Goal: Task Accomplishment & Management: Use online tool/utility

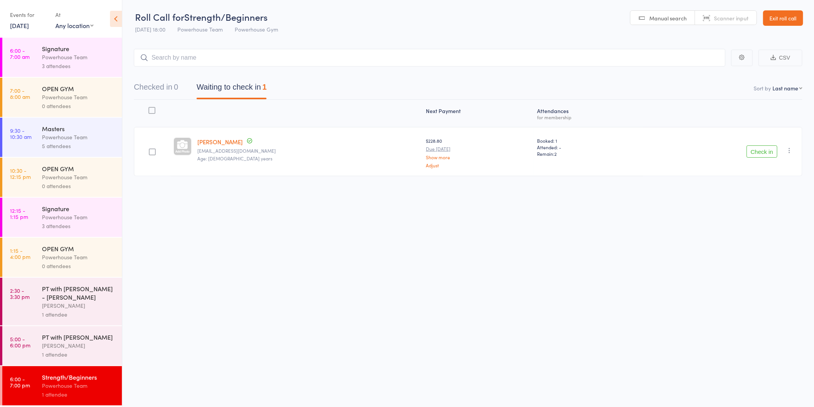
click at [758, 154] on button "Check in" at bounding box center [762, 151] width 31 height 12
click at [76, 350] on div "[PERSON_NAME]" at bounding box center [78, 345] width 73 height 9
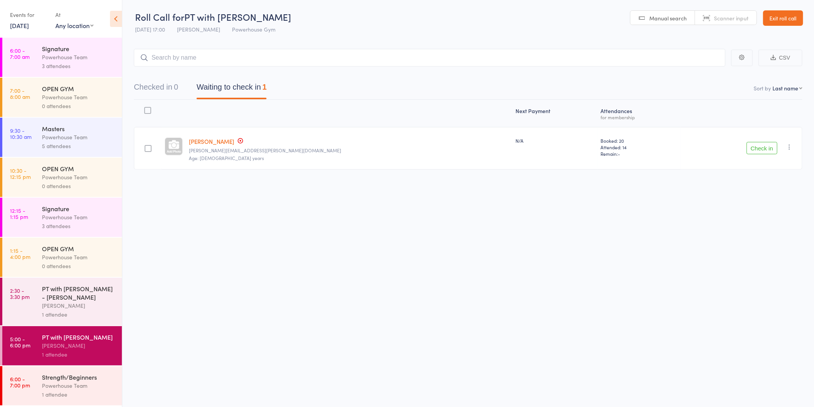
click at [756, 147] on button "Check in" at bounding box center [762, 148] width 31 height 12
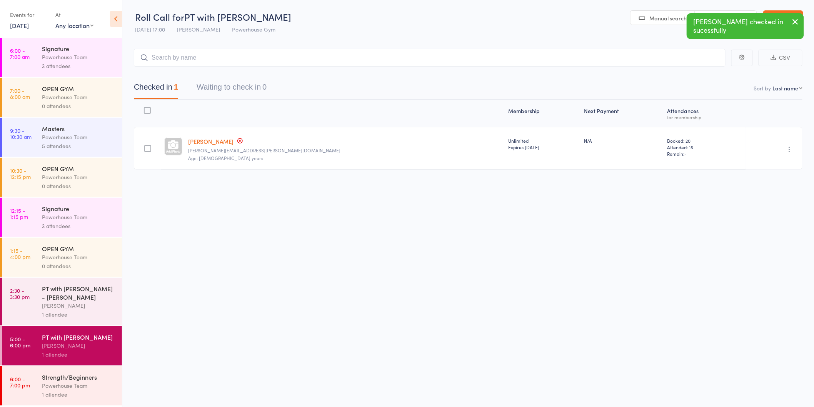
click at [57, 310] on div "1 attendee" at bounding box center [78, 314] width 73 height 9
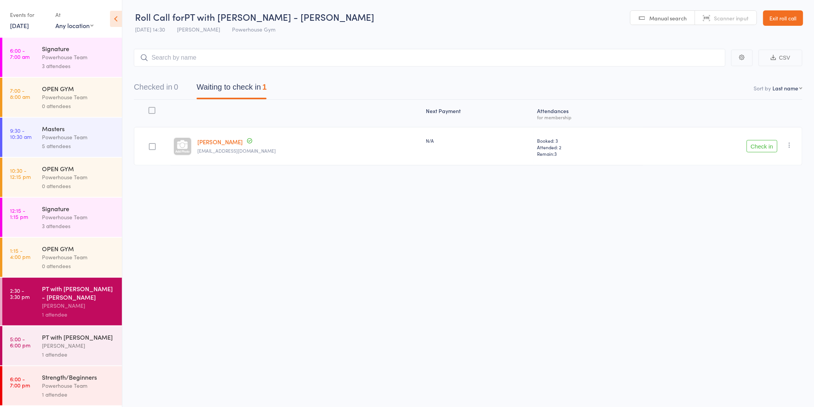
click at [764, 144] on button "Check in" at bounding box center [762, 146] width 31 height 12
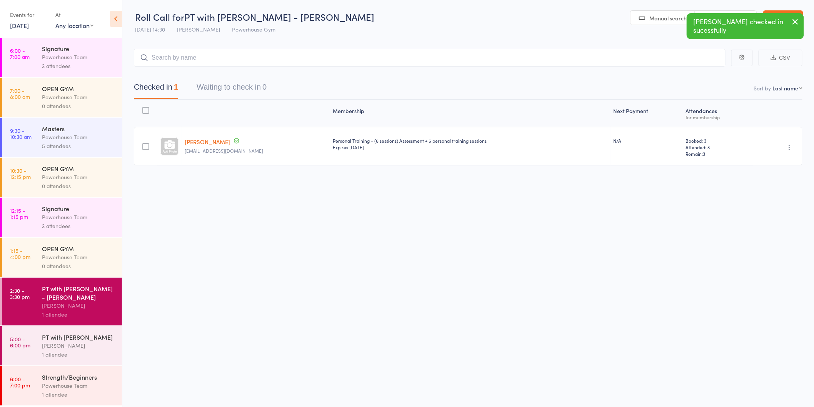
click at [56, 390] on div "Powerhouse Team" at bounding box center [78, 385] width 73 height 9
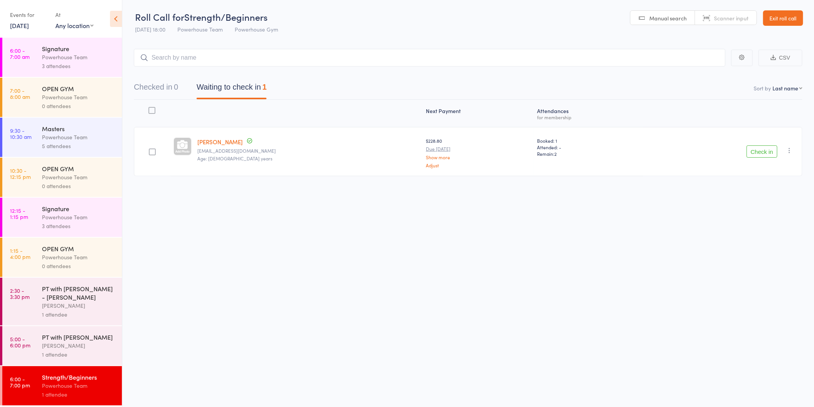
click at [753, 153] on button "Check in" at bounding box center [762, 151] width 31 height 12
